Goal: Task Accomplishment & Management: Manage account settings

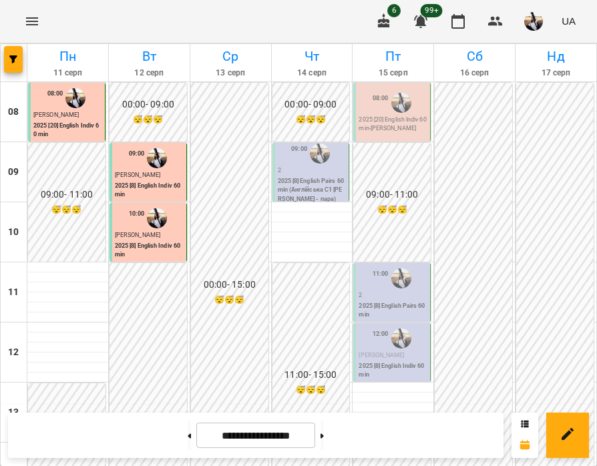
click at [325, 177] on p "2025 [8] English Pairs 60 min (Англійська С1 [PERSON_NAME] - пара)" at bounding box center [312, 190] width 69 height 27
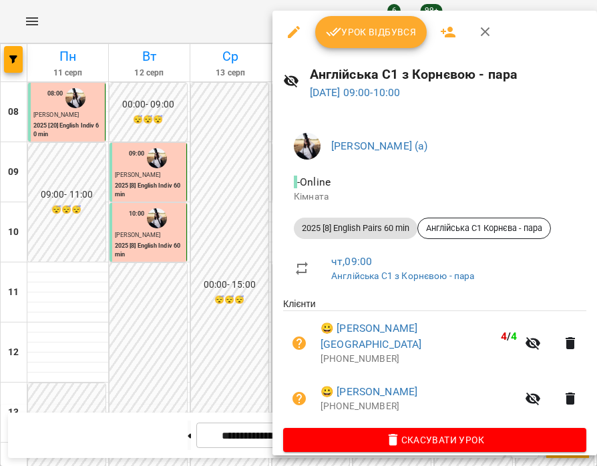
click at [368, 31] on span "Урок відбувся" at bounding box center [371, 32] width 91 height 16
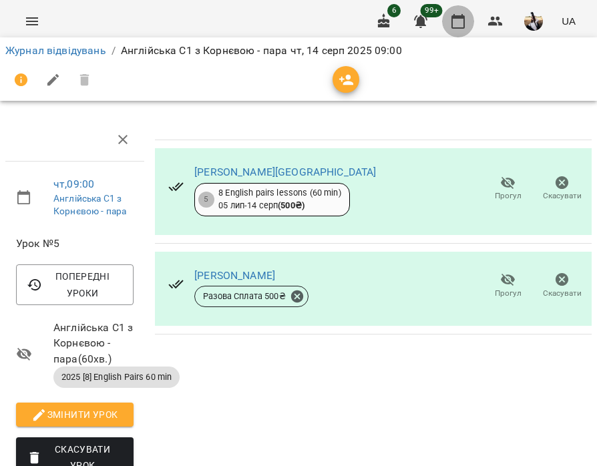
click at [450, 21] on button "button" at bounding box center [458, 21] width 32 height 32
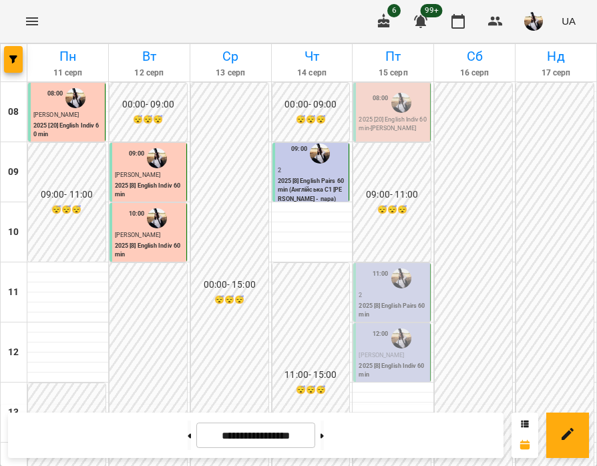
scroll to position [466, 0]
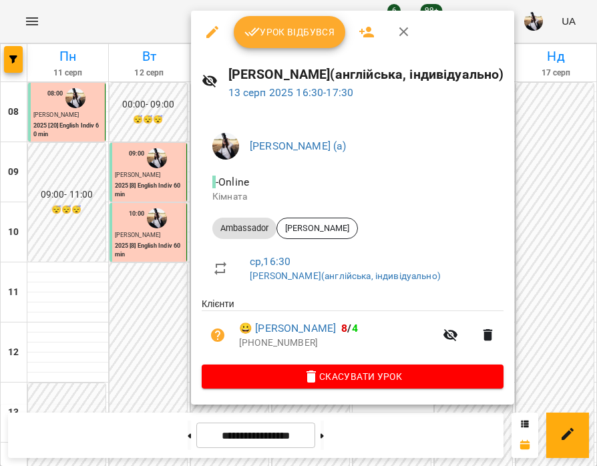
click at [289, 40] on button "Урок відбувся" at bounding box center [290, 32] width 112 height 32
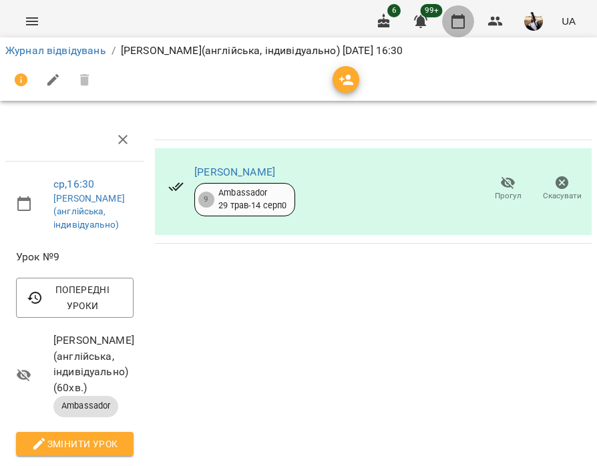
click at [463, 16] on icon "button" at bounding box center [458, 21] width 13 height 15
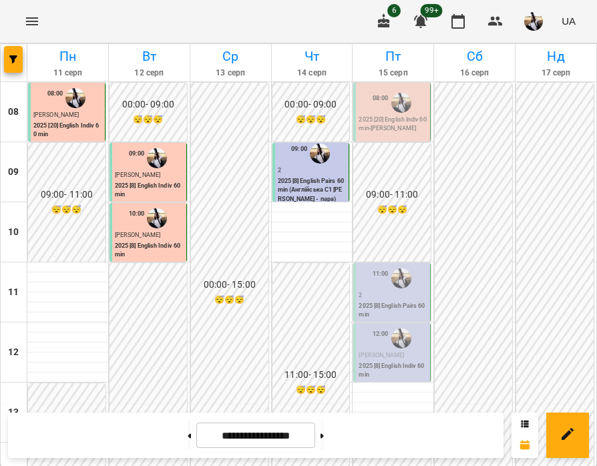
scroll to position [410, 0]
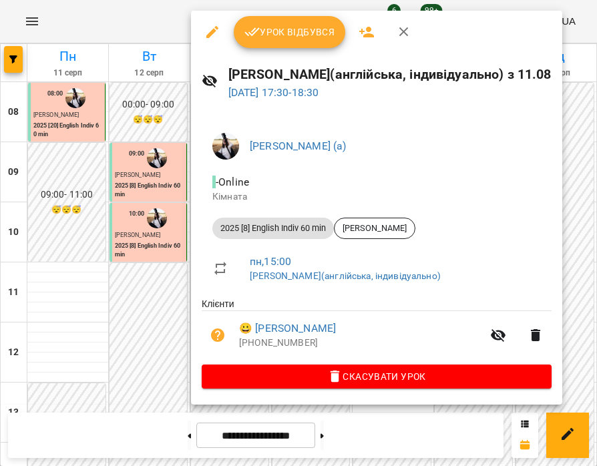
click at [269, 39] on span "Урок відбувся" at bounding box center [290, 32] width 91 height 16
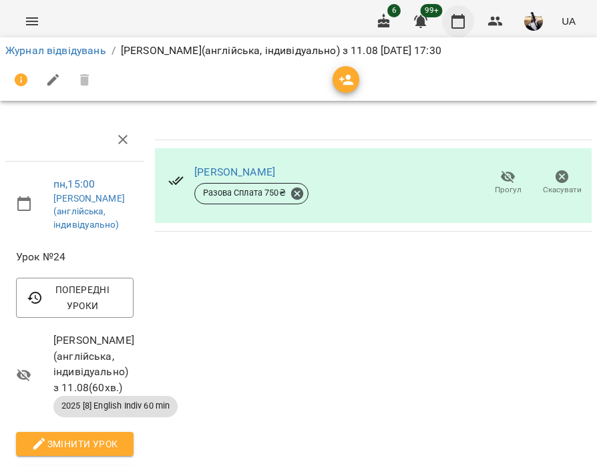
click at [458, 30] on button "button" at bounding box center [458, 21] width 32 height 32
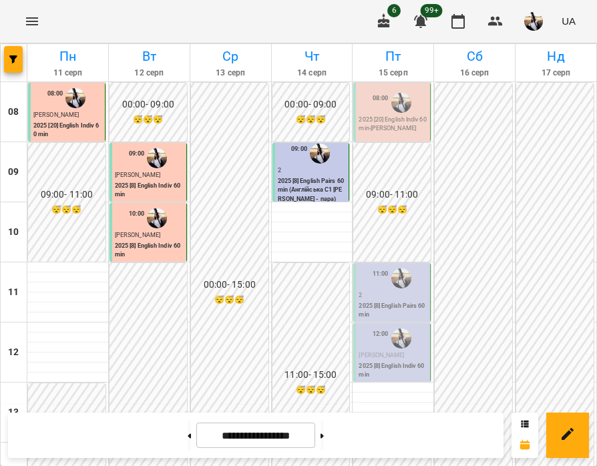
scroll to position [354, 0]
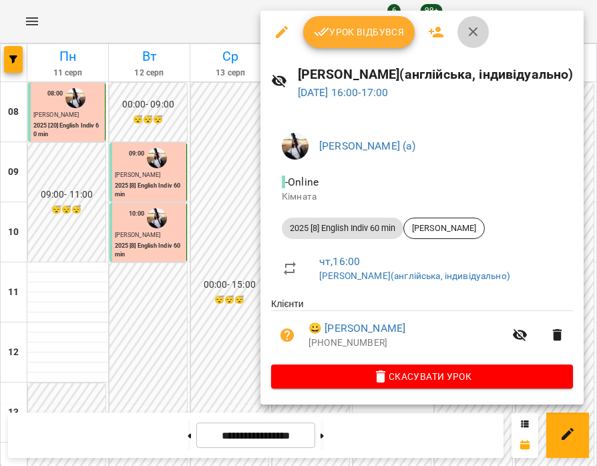
click at [467, 35] on icon "button" at bounding box center [474, 32] width 16 height 16
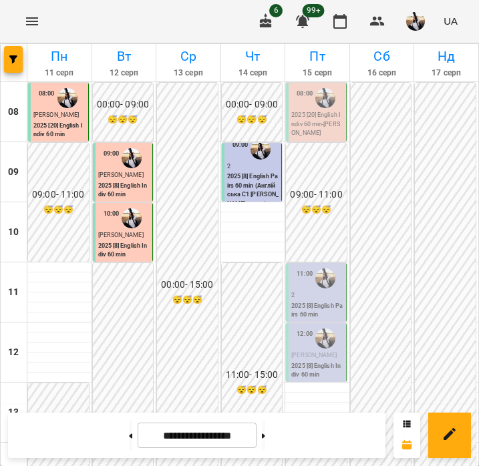
scroll to position [0, 0]
click at [265, 443] on button at bounding box center [263, 435] width 3 height 29
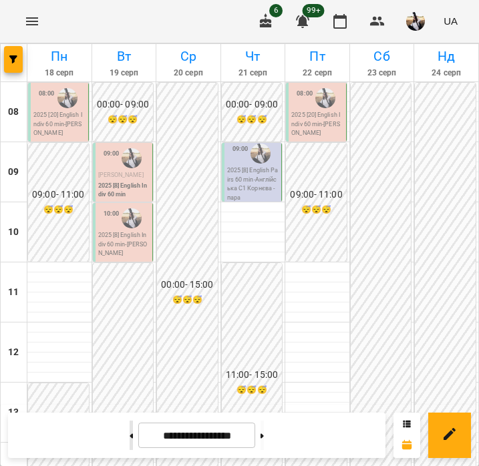
click at [130, 440] on button at bounding box center [131, 435] width 3 height 29
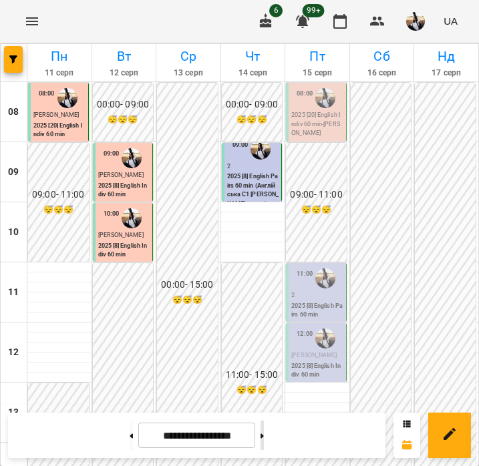
click at [264, 426] on button at bounding box center [262, 435] width 3 height 29
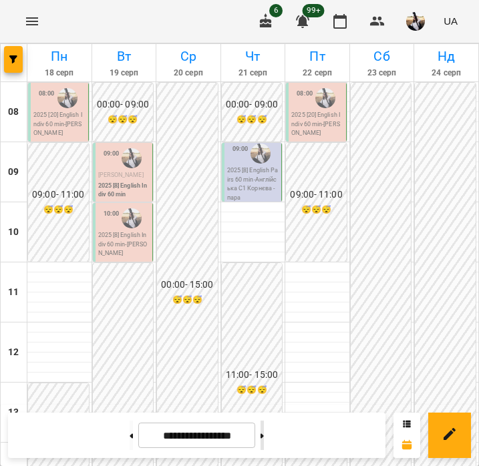
click at [264, 435] on icon at bounding box center [262, 436] width 3 height 5
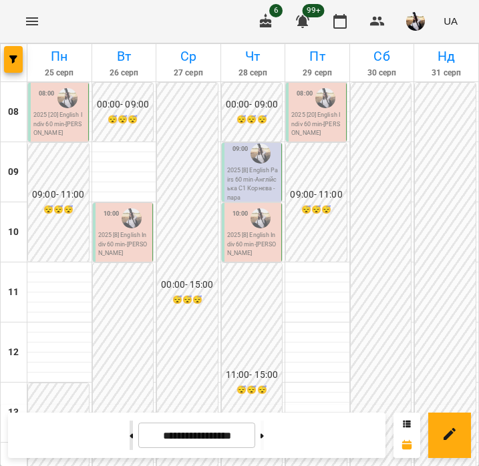
click at [130, 430] on button at bounding box center [131, 435] width 3 height 29
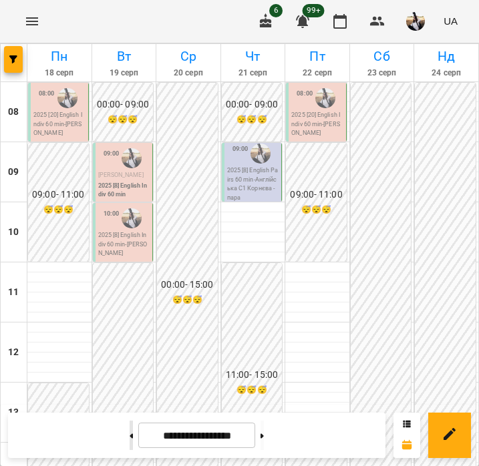
click at [130, 442] on button at bounding box center [131, 435] width 3 height 29
type input "**********"
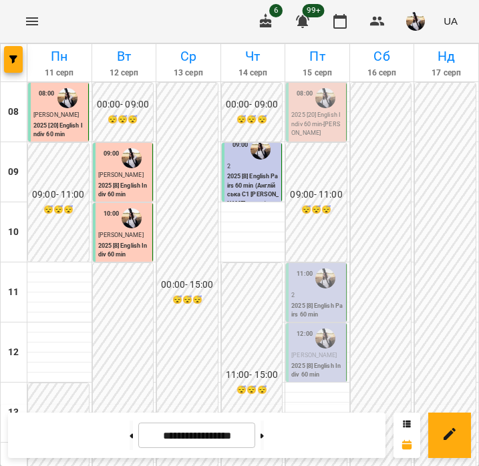
scroll to position [345, 0]
